Goal: Information Seeking & Learning: Compare options

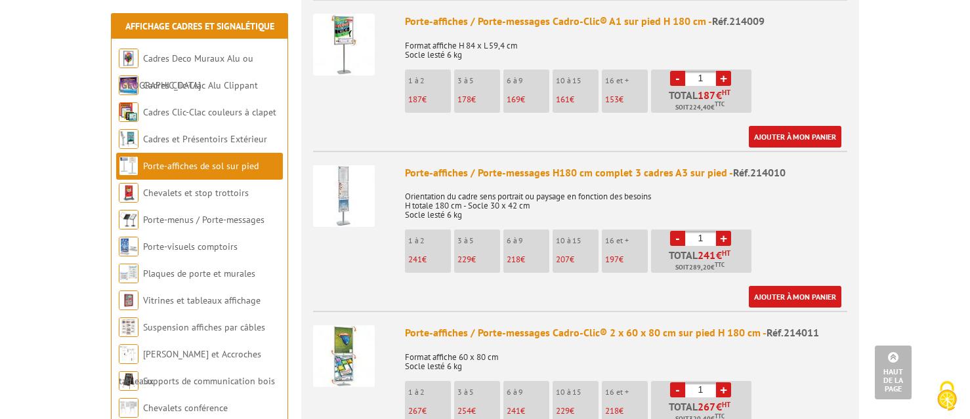
scroll to position [1020, 0]
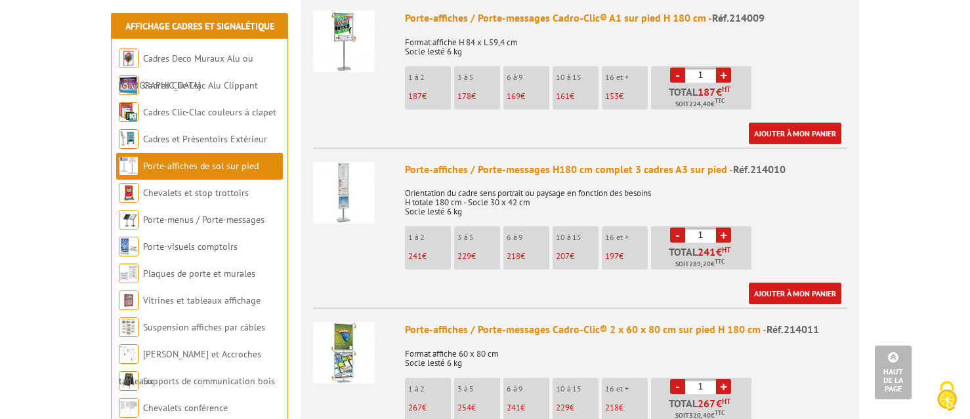
click at [349, 336] on img at bounding box center [344, 353] width 62 height 62
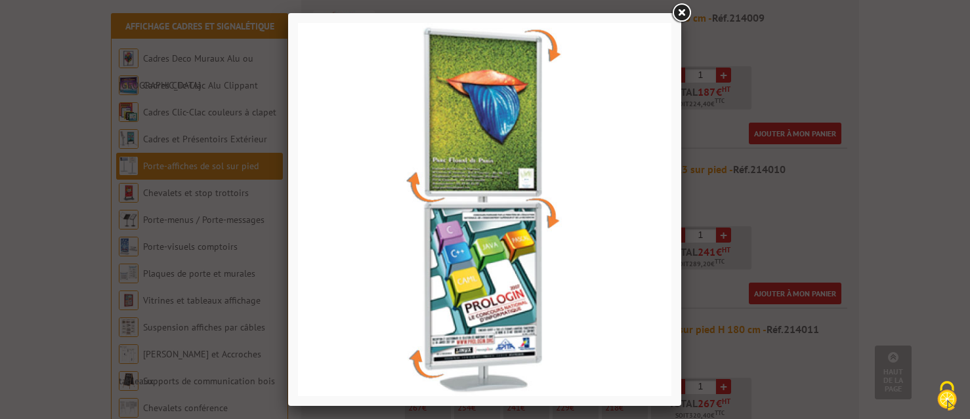
click at [707, 213] on div at bounding box center [485, 209] width 970 height 419
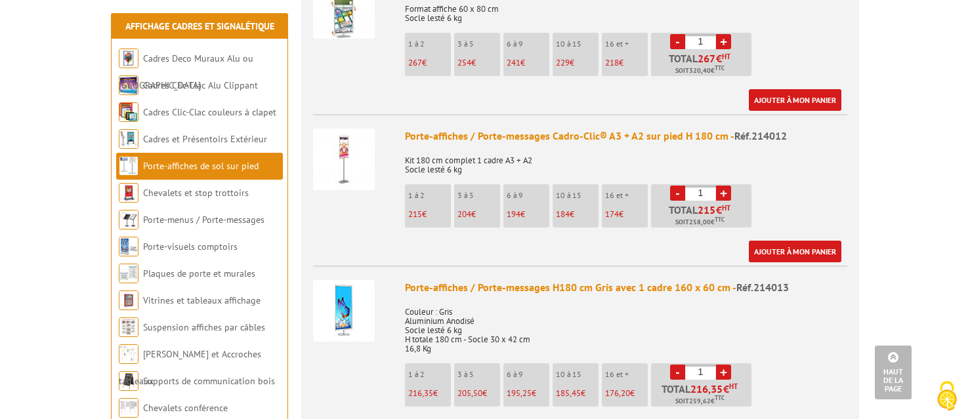
scroll to position [1366, 0]
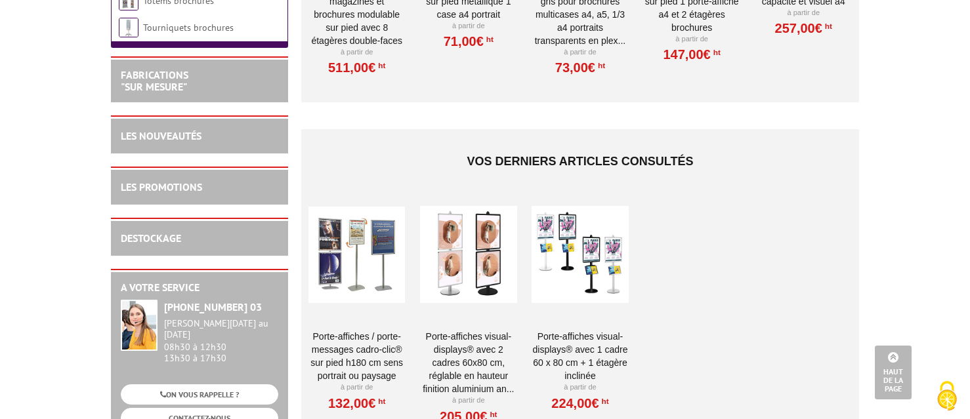
scroll to position [2937, 0]
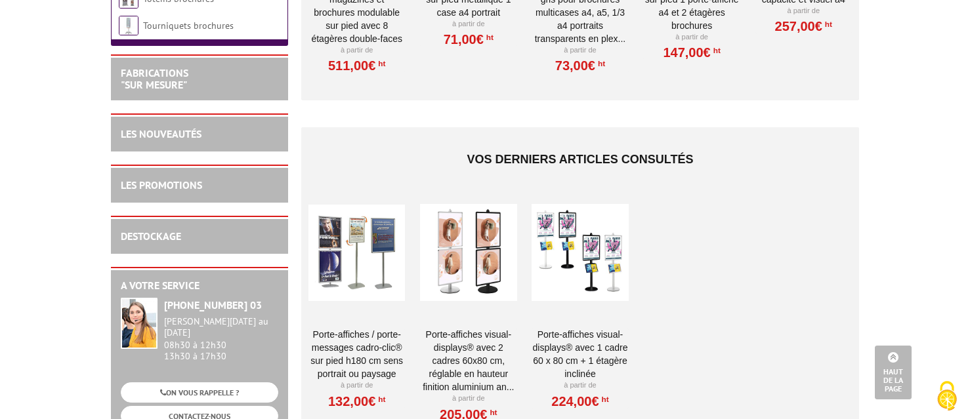
click at [389, 232] on div at bounding box center [356, 252] width 96 height 131
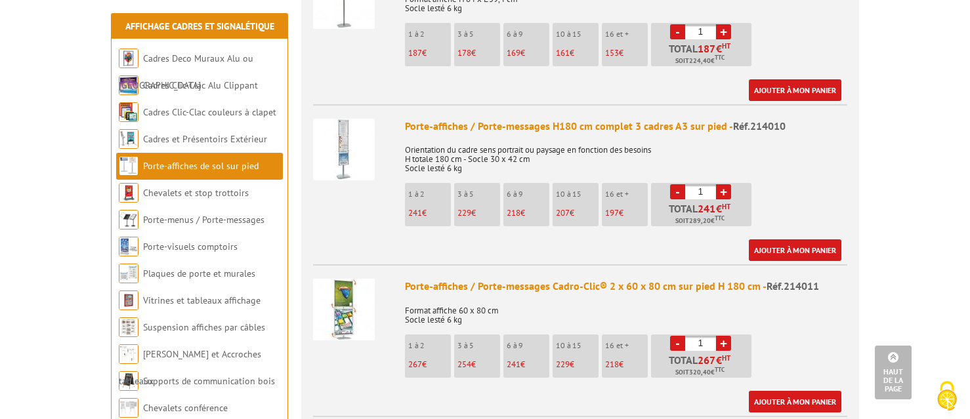
scroll to position [1080, 0]
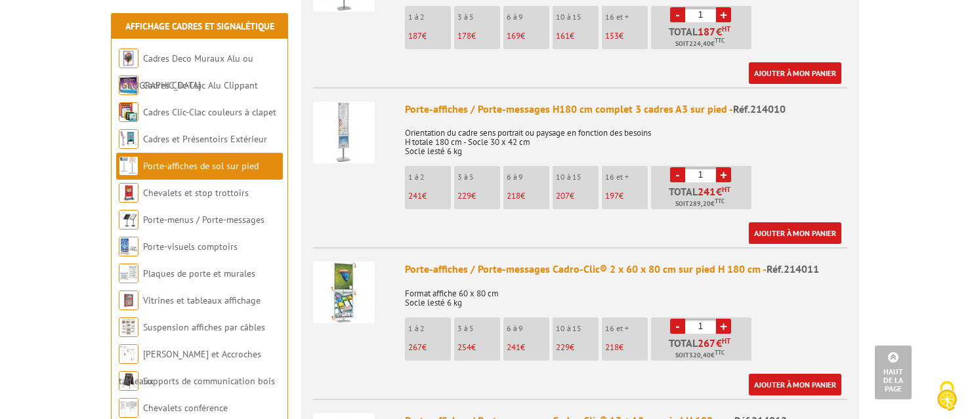
click at [354, 262] on img at bounding box center [344, 293] width 62 height 62
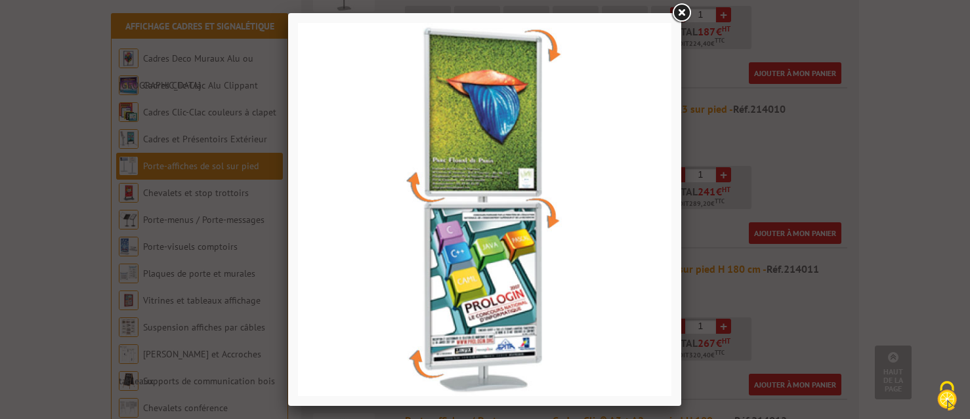
drag, startPoint x: 475, startPoint y: 226, endPoint x: 653, endPoint y: 35, distance: 261.4
click at [687, 9] on link at bounding box center [681, 13] width 24 height 24
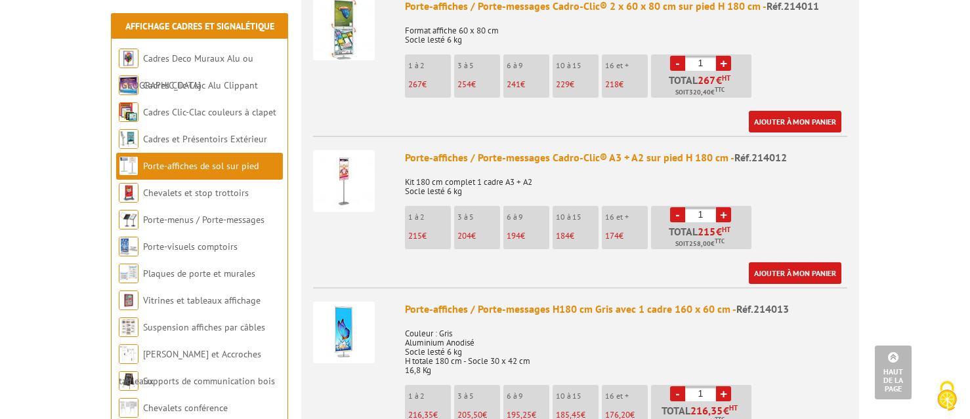
scroll to position [1349, 0]
